Goal: Browse casually: Explore the website without a specific task or goal

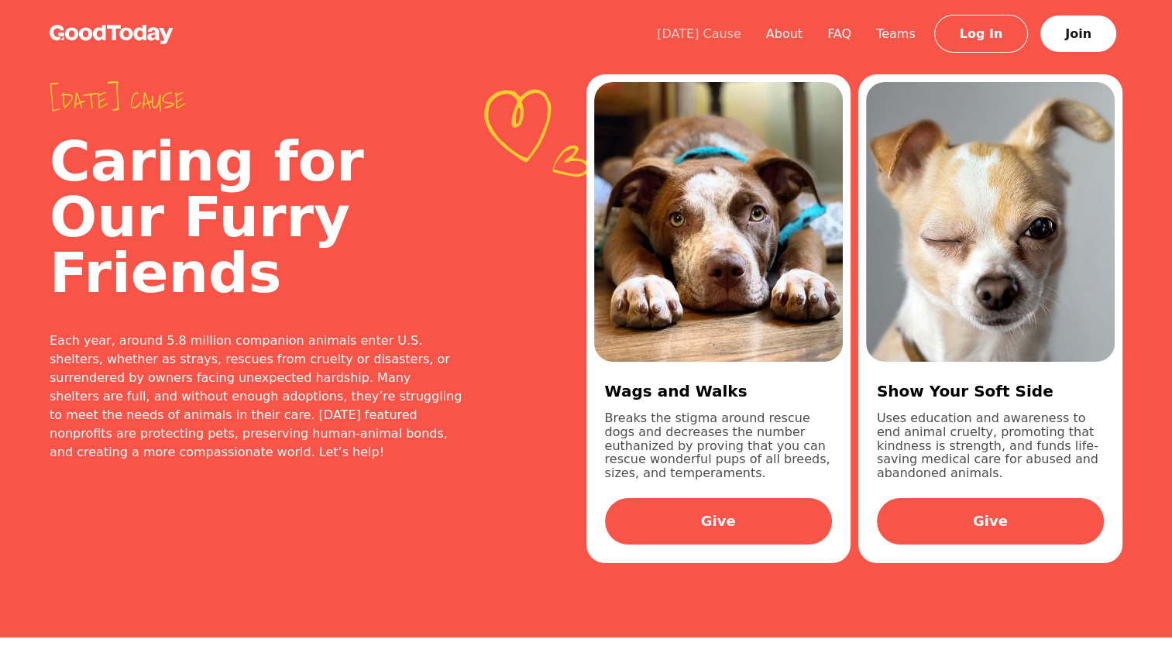
click at [713, 27] on link "[DATE] Cause" at bounding box center [699, 33] width 109 height 15
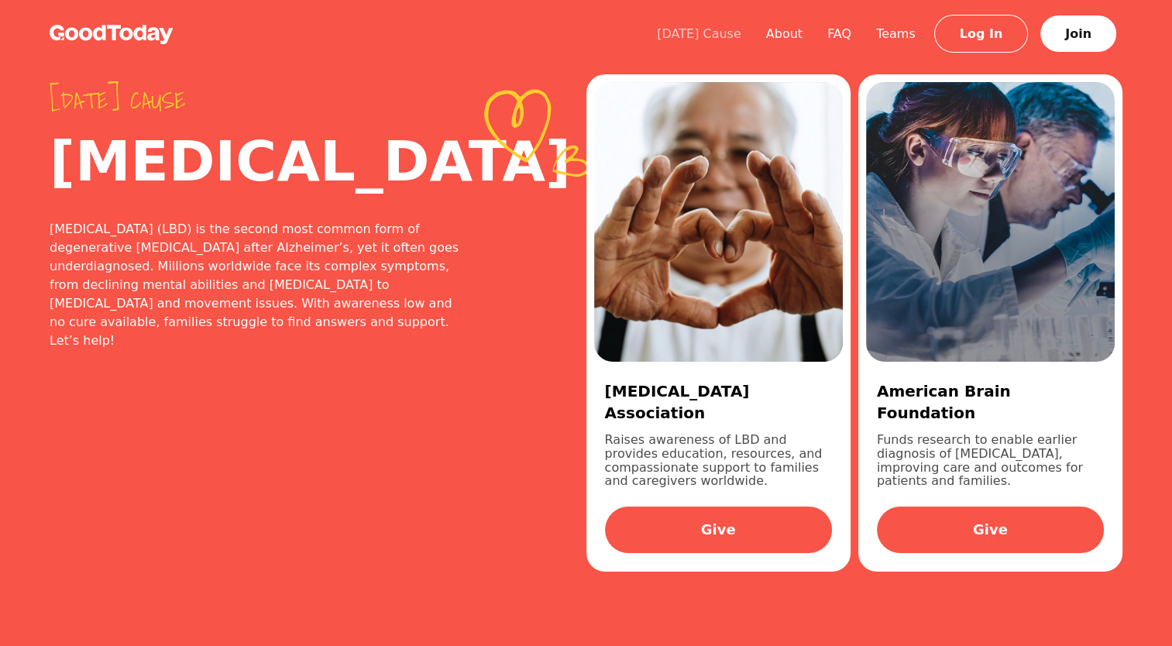
click at [725, 36] on link "[DATE] Cause" at bounding box center [699, 33] width 109 height 15
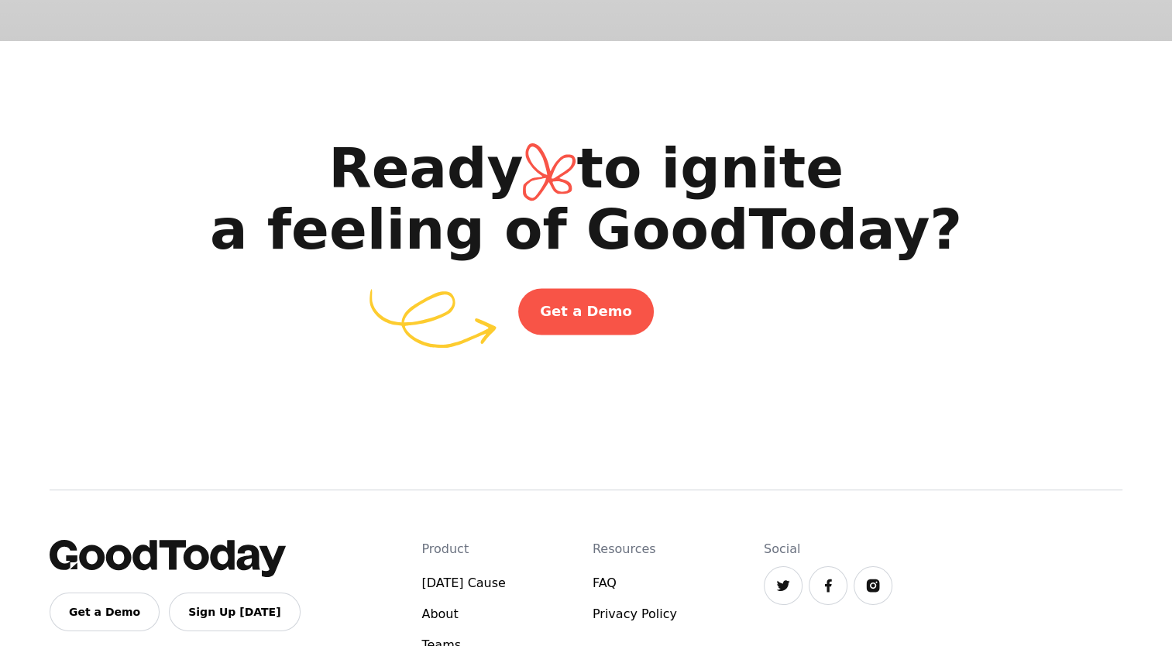
scroll to position [2612, 0]
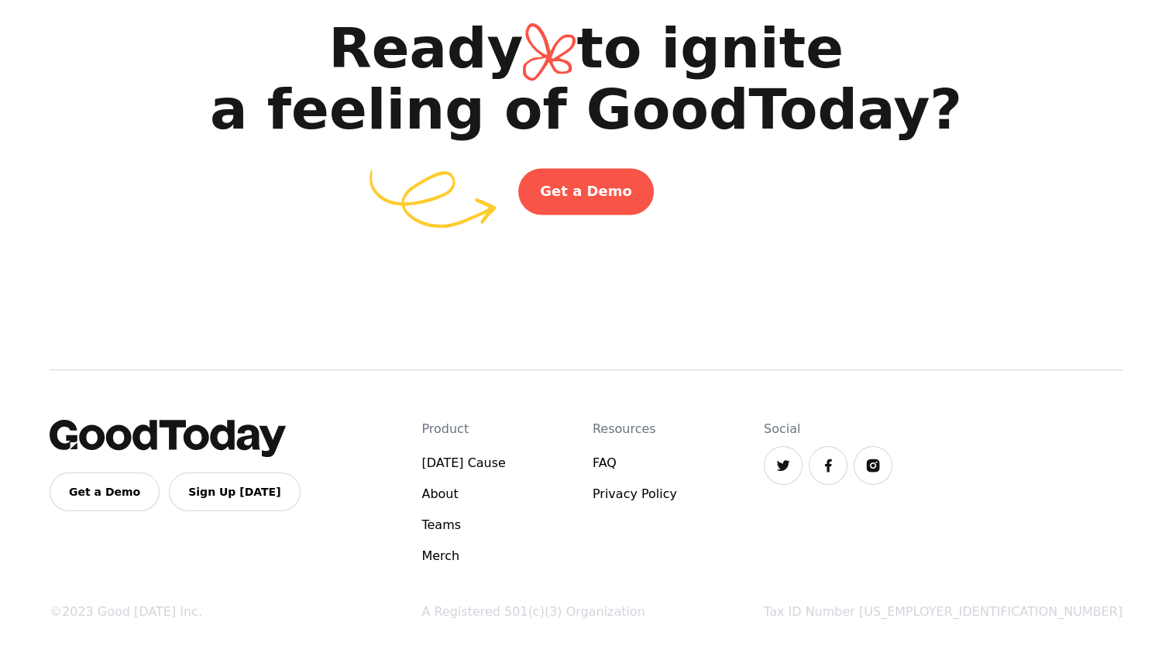
click at [892, 462] on link at bounding box center [873, 465] width 39 height 39
